Goal: Task Accomplishment & Management: Manage account settings

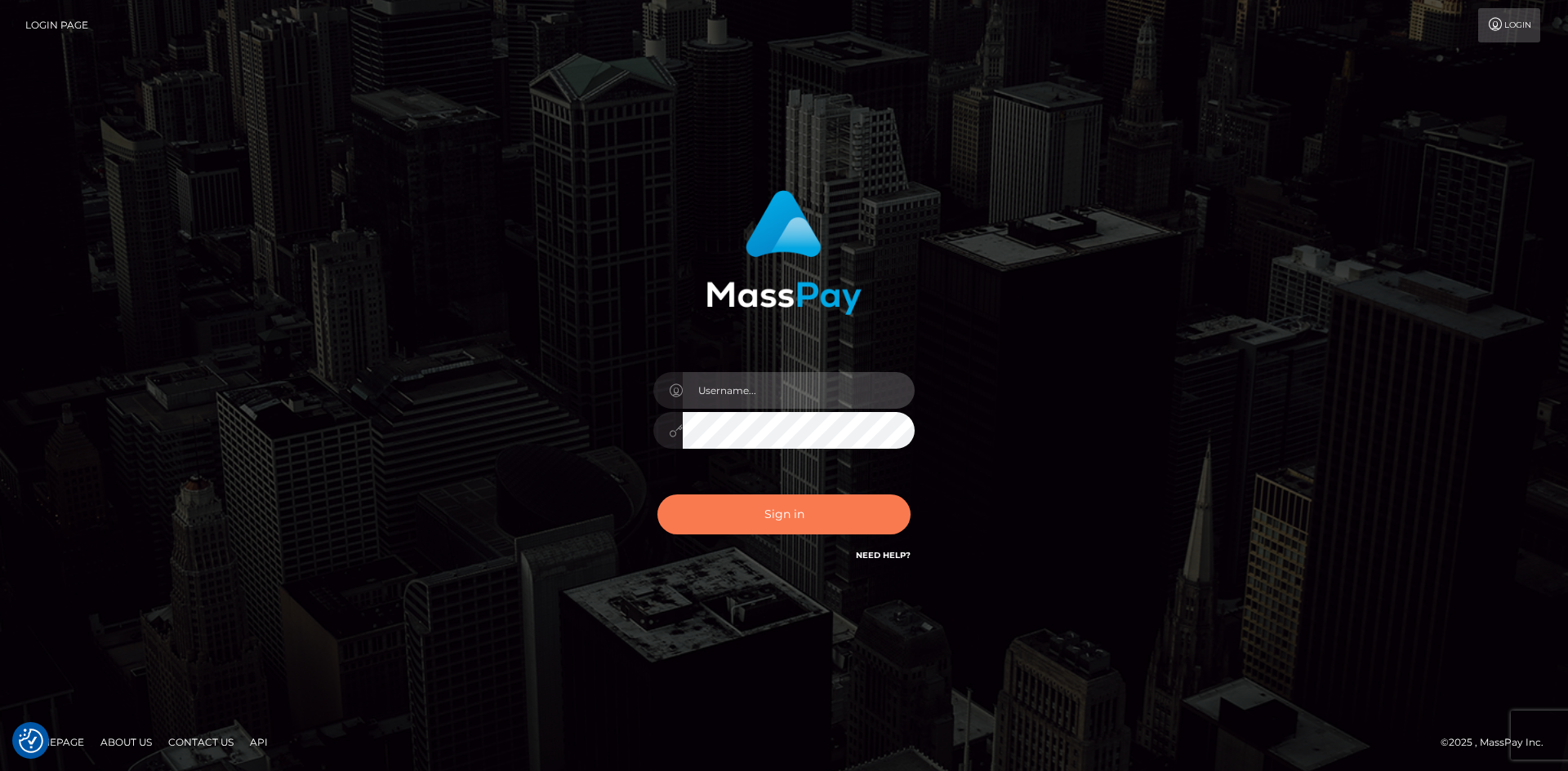
type input "tinan"
click at [876, 524] on button "Sign in" at bounding box center [784, 514] width 254 height 40
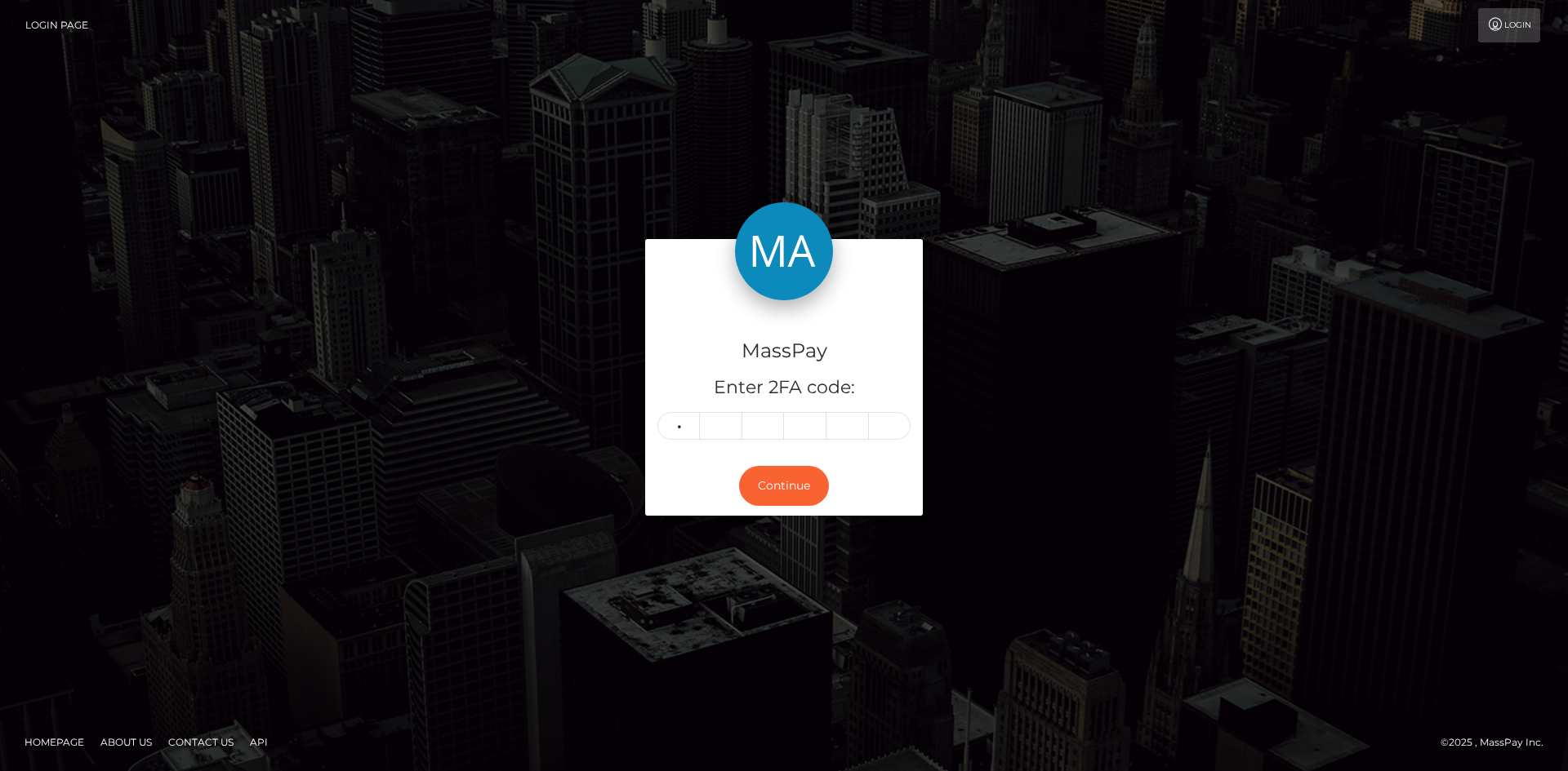
type input "5"
type input "2"
type input "6"
type input "4"
type input "3"
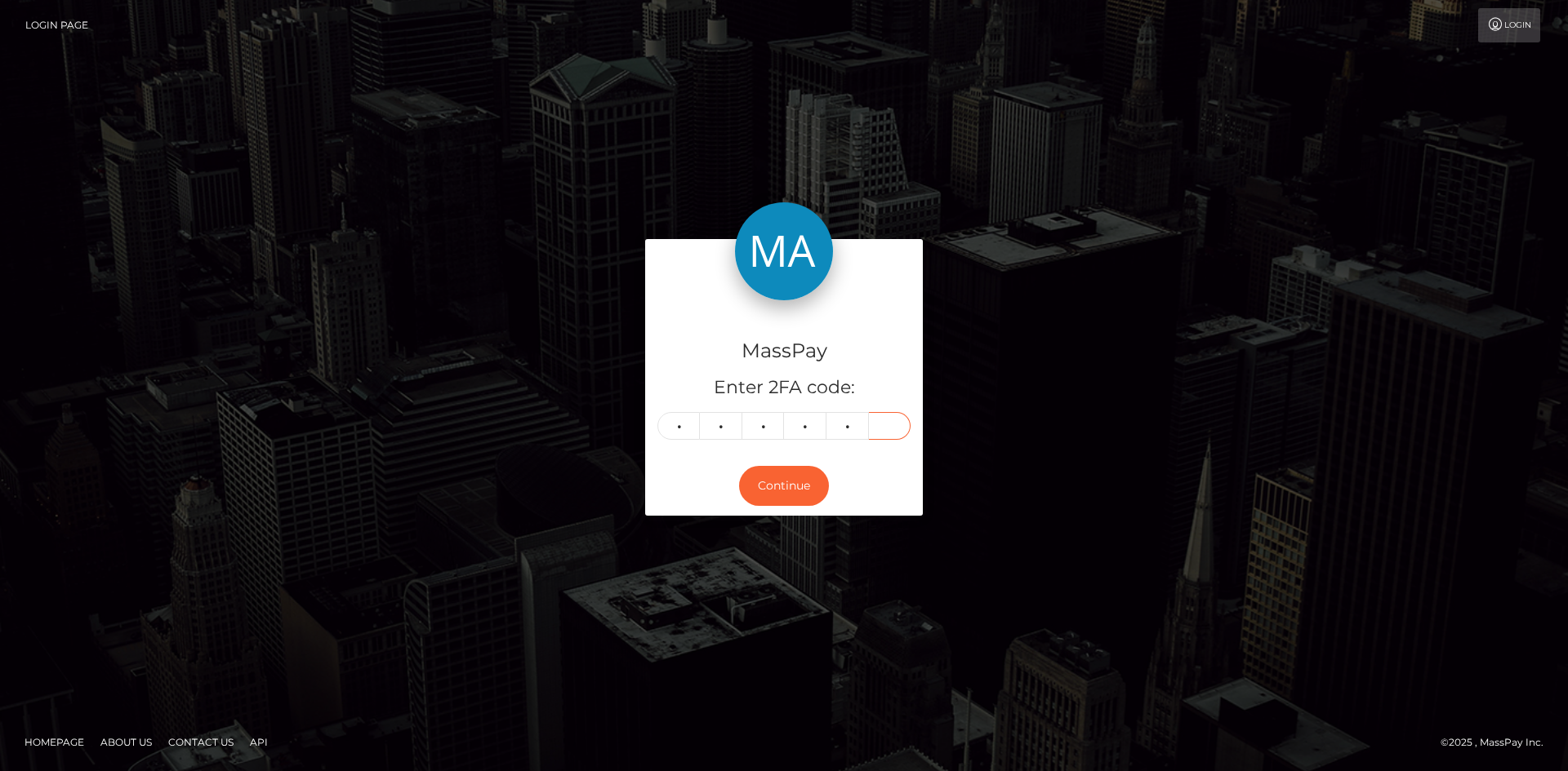
type input "8"
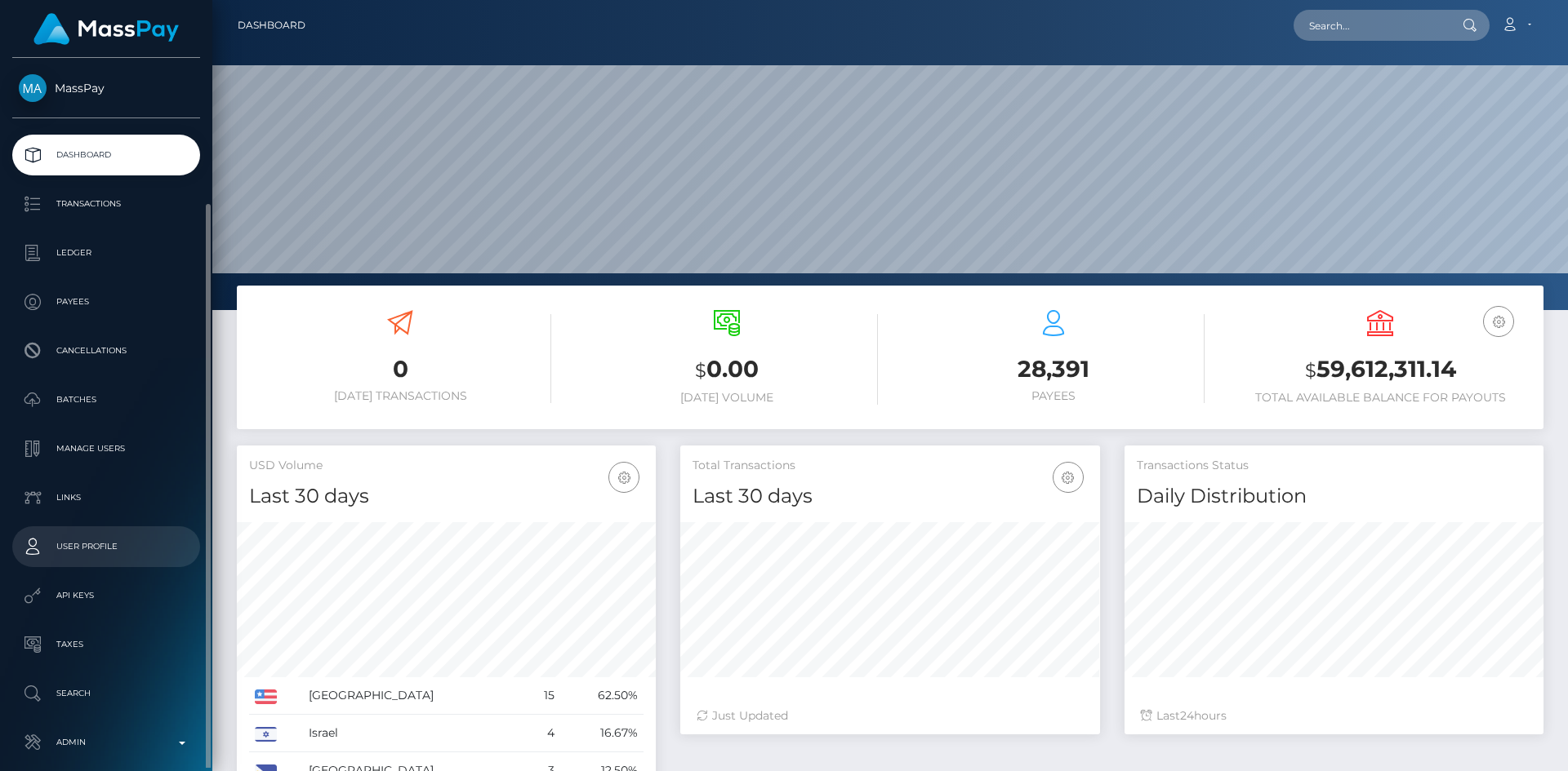
scroll to position [289, 420]
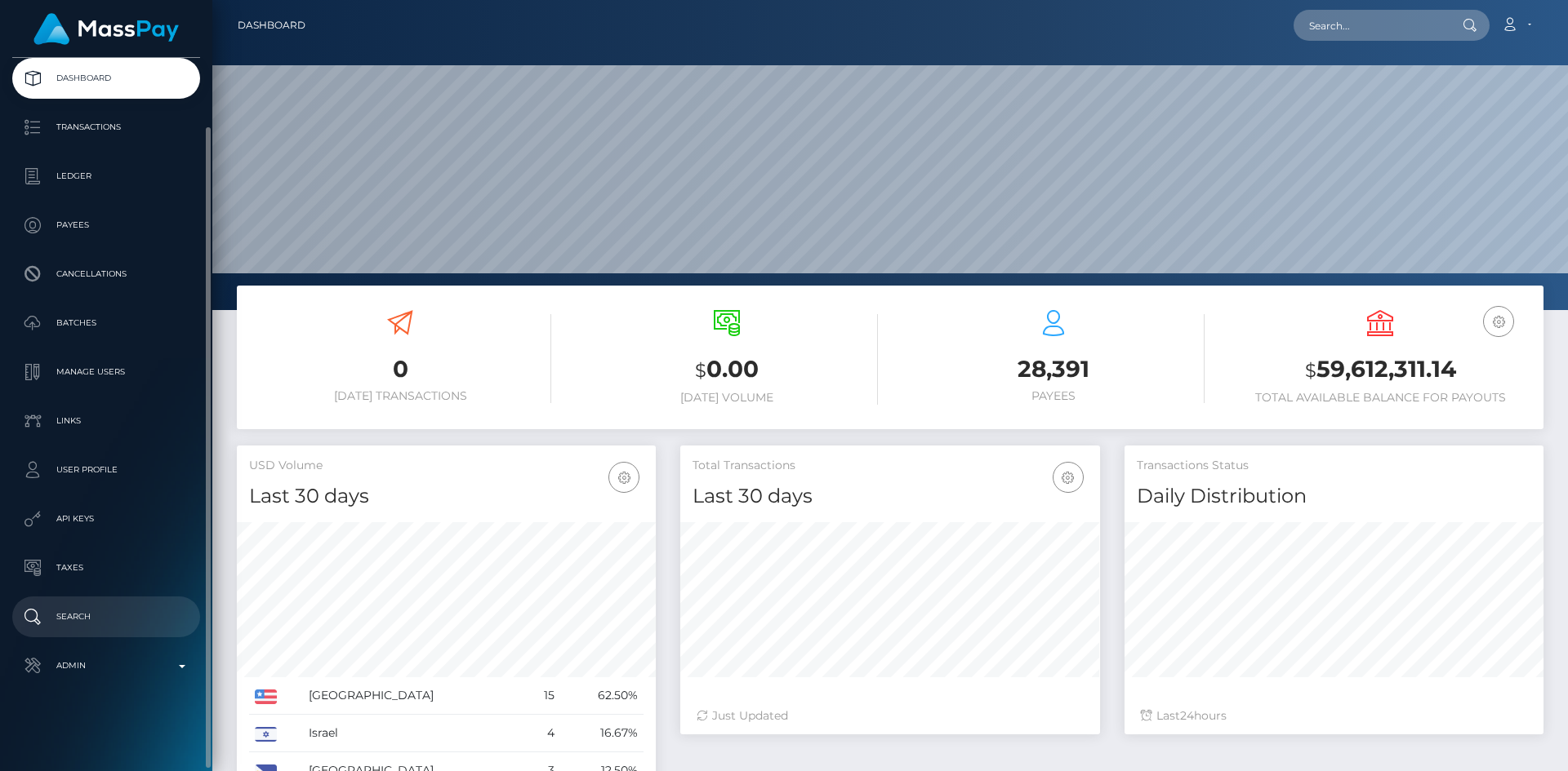
click at [108, 621] on p "Search" at bounding box center [106, 616] width 174 height 24
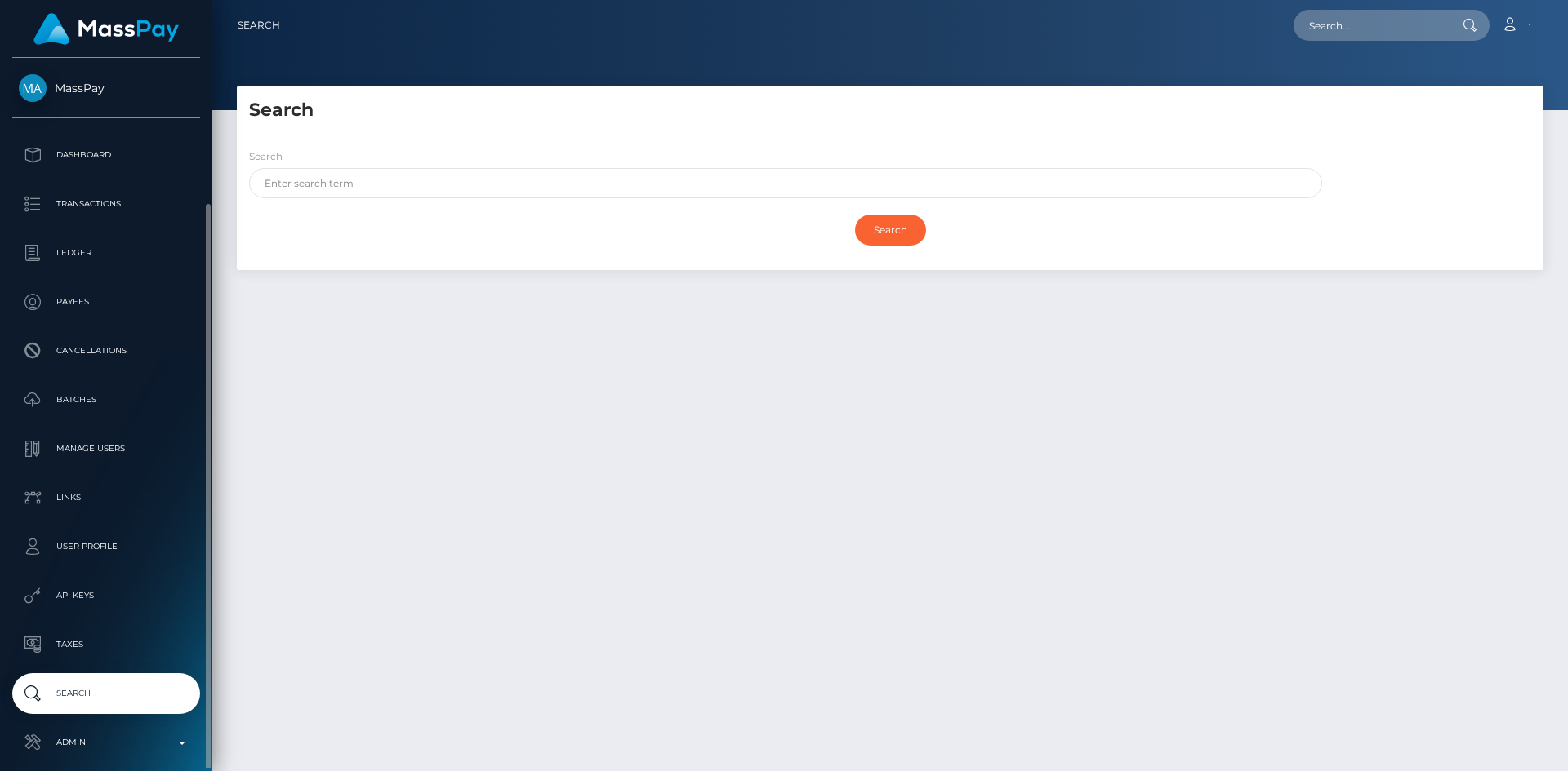
scroll to position [76, 0]
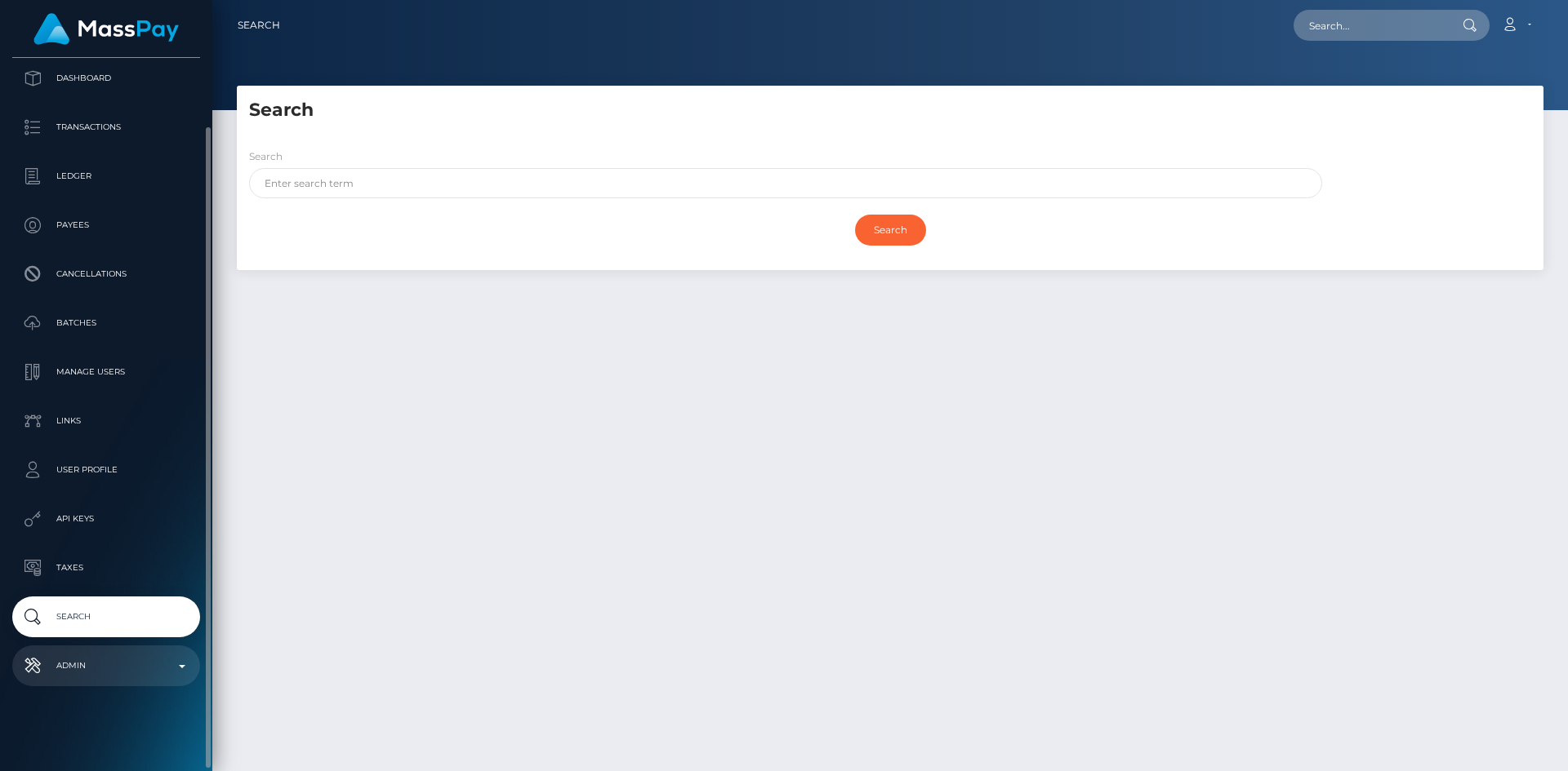
click at [111, 659] on p "Admin" at bounding box center [106, 665] width 174 height 24
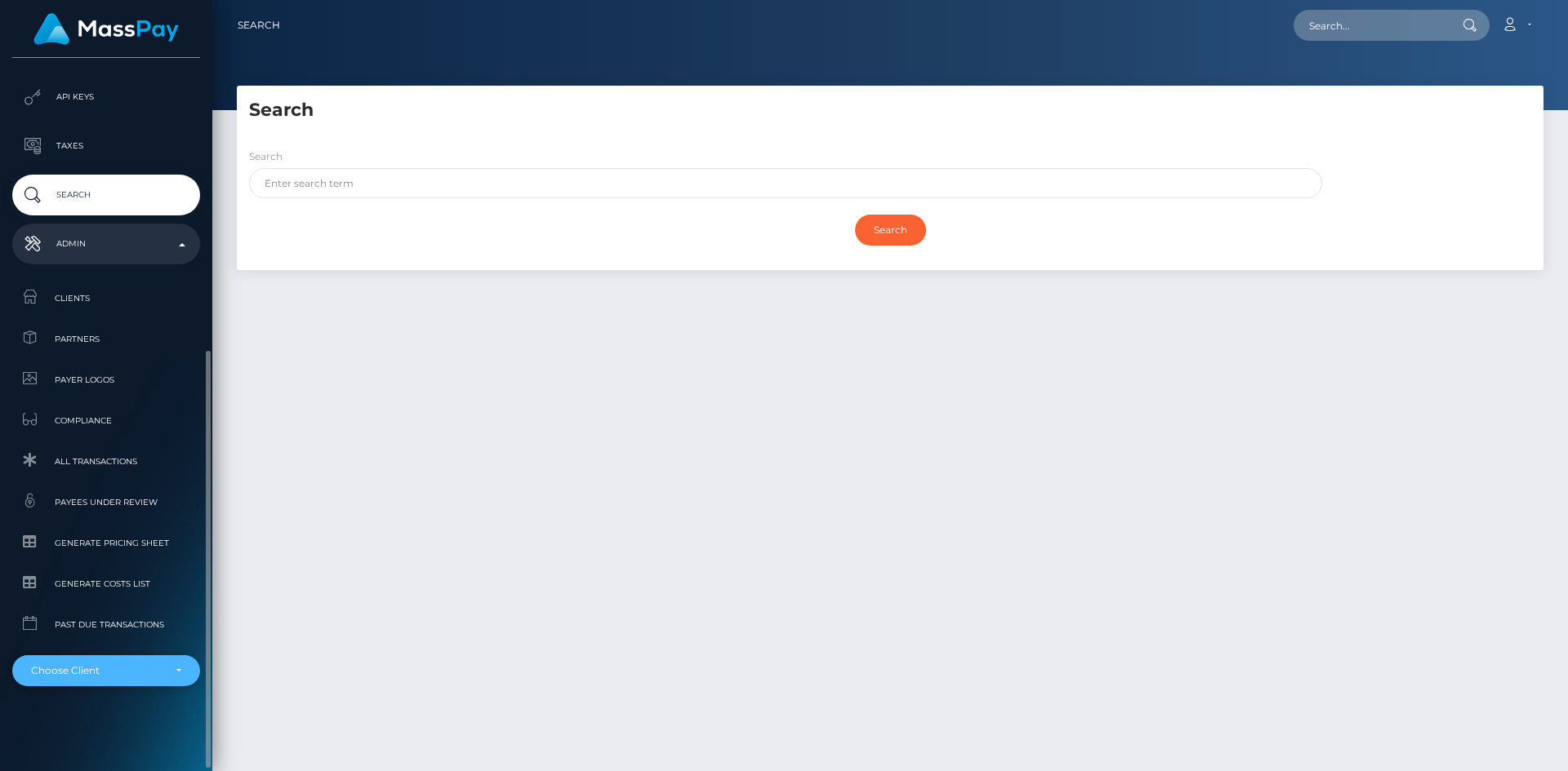
click at [116, 671] on div "Choose Client" at bounding box center [97, 670] width 131 height 13
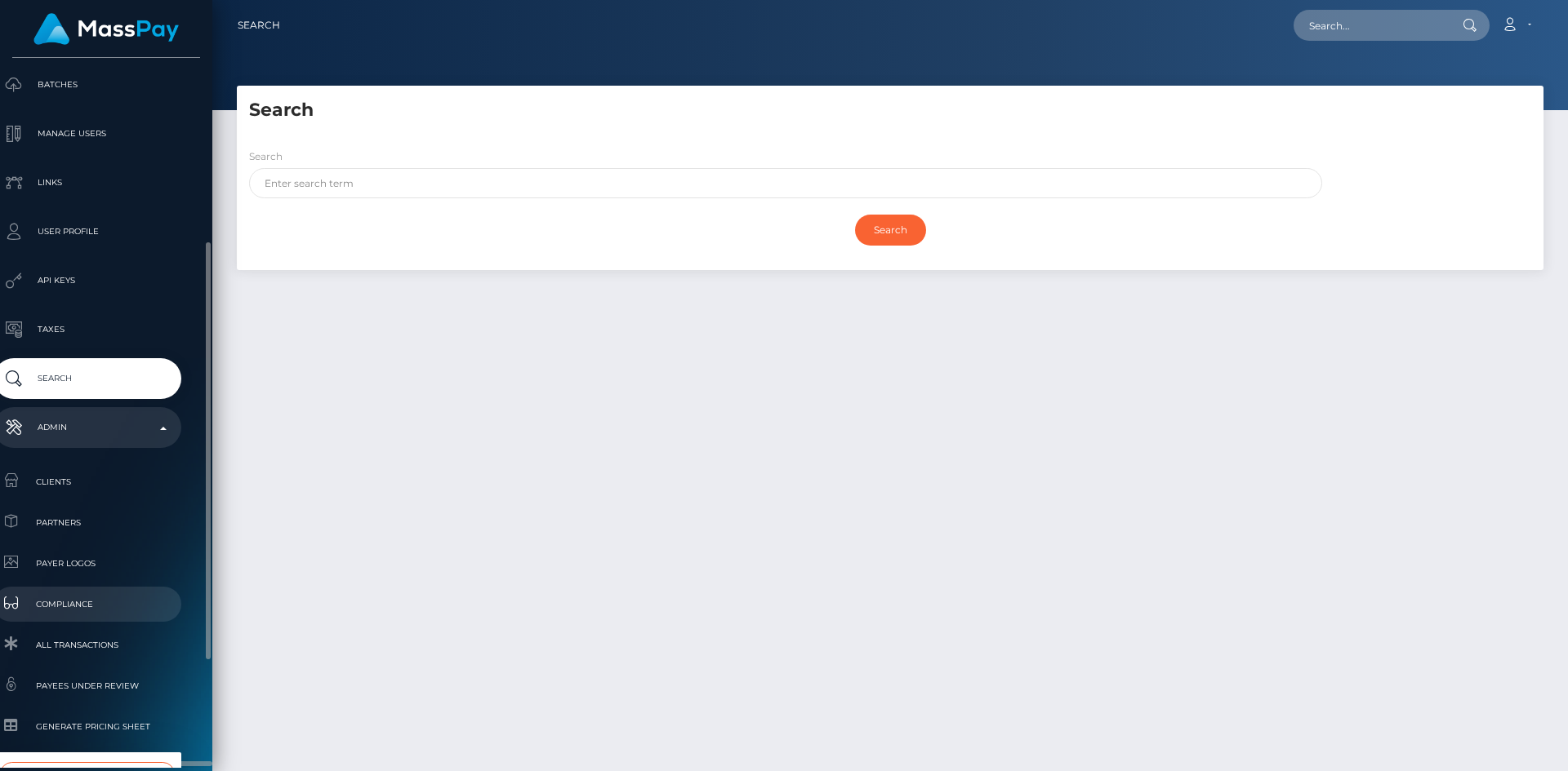
scroll to position [499, 19]
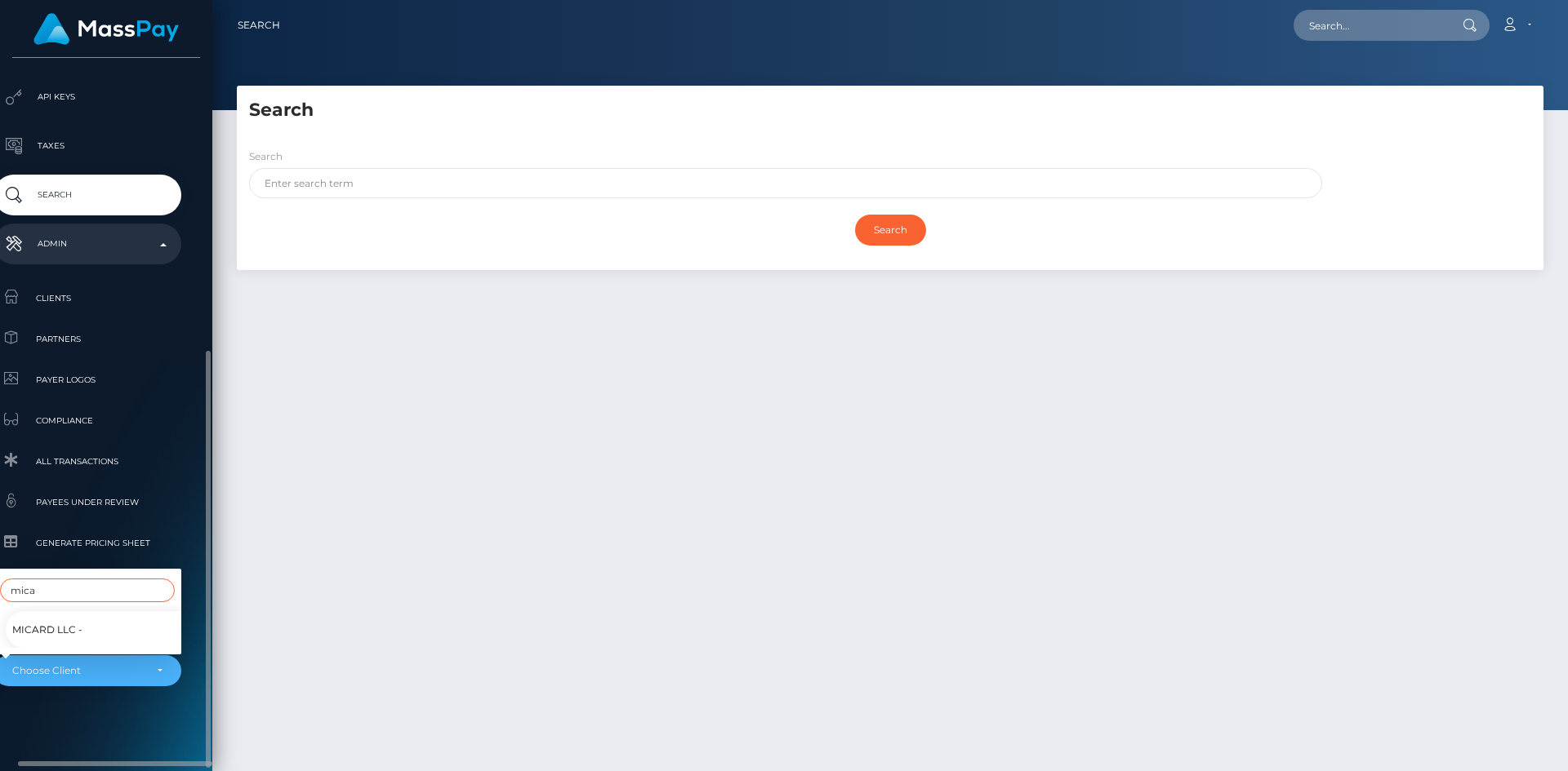
type input "mica"
click at [75, 619] on span "MiCard LLC -" at bounding box center [48, 630] width 70 height 22
select select "349"
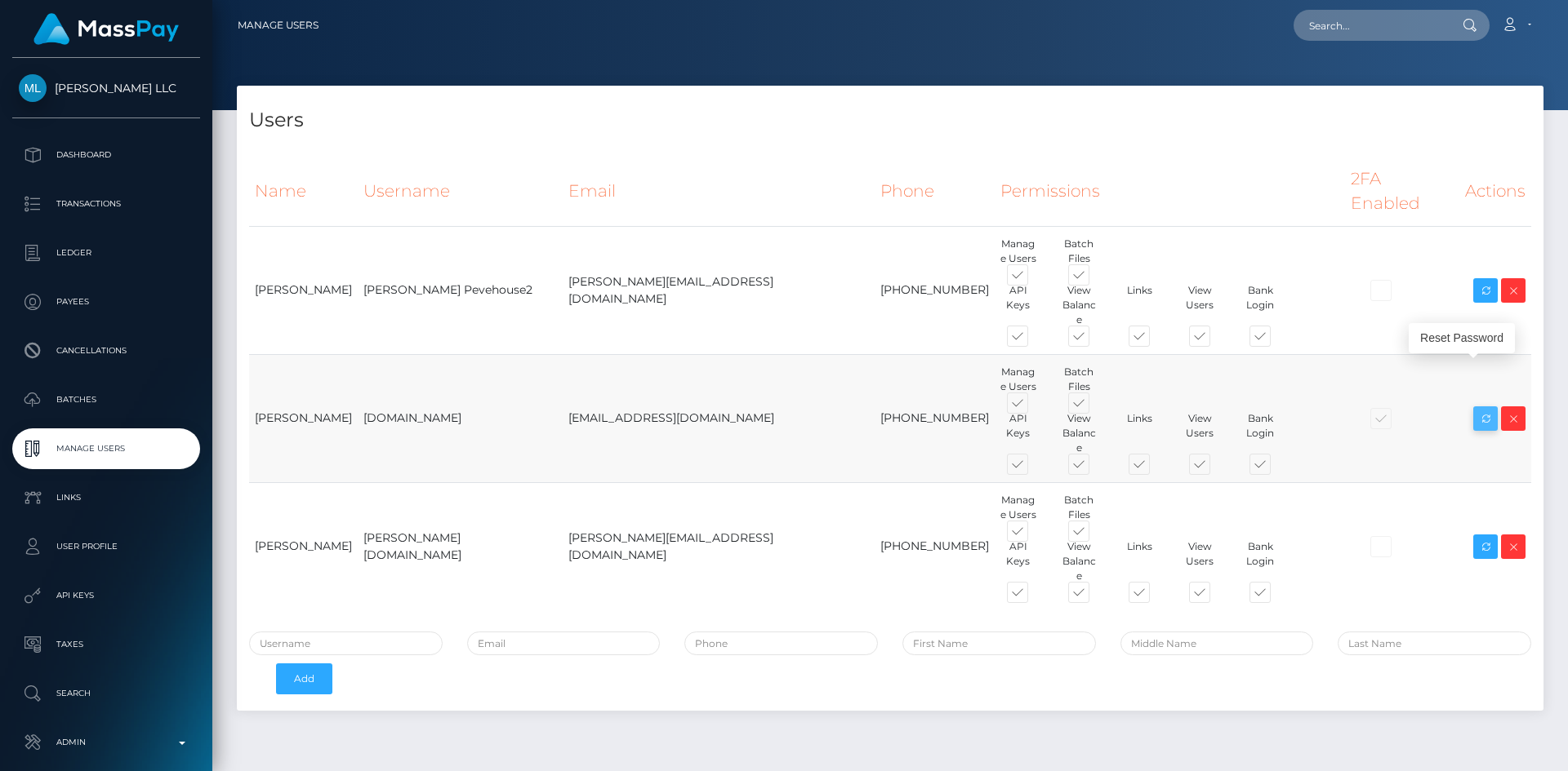
click at [1492, 409] on icon at bounding box center [1485, 419] width 20 height 21
